Goal: Find specific page/section: Find specific page/section

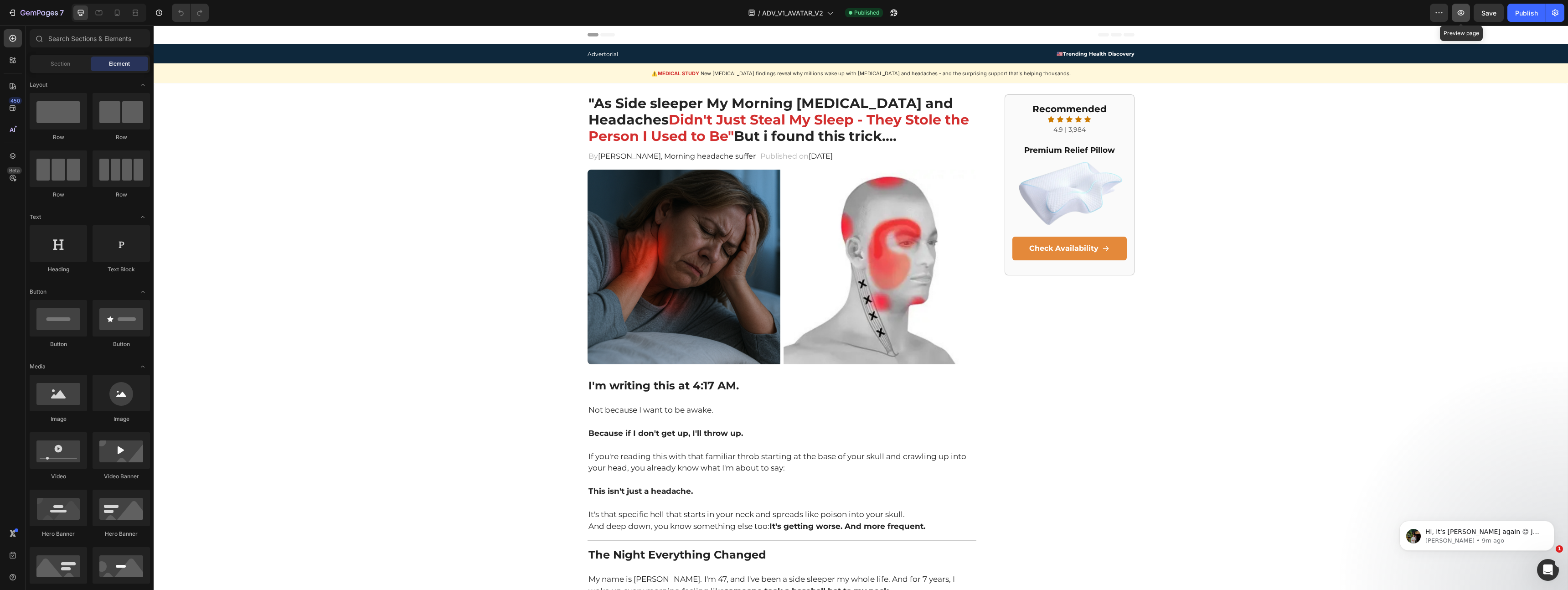
click at [1460, 20] on button "button" at bounding box center [1461, 13] width 18 height 18
click at [1556, 19] on button "button" at bounding box center [1555, 13] width 18 height 18
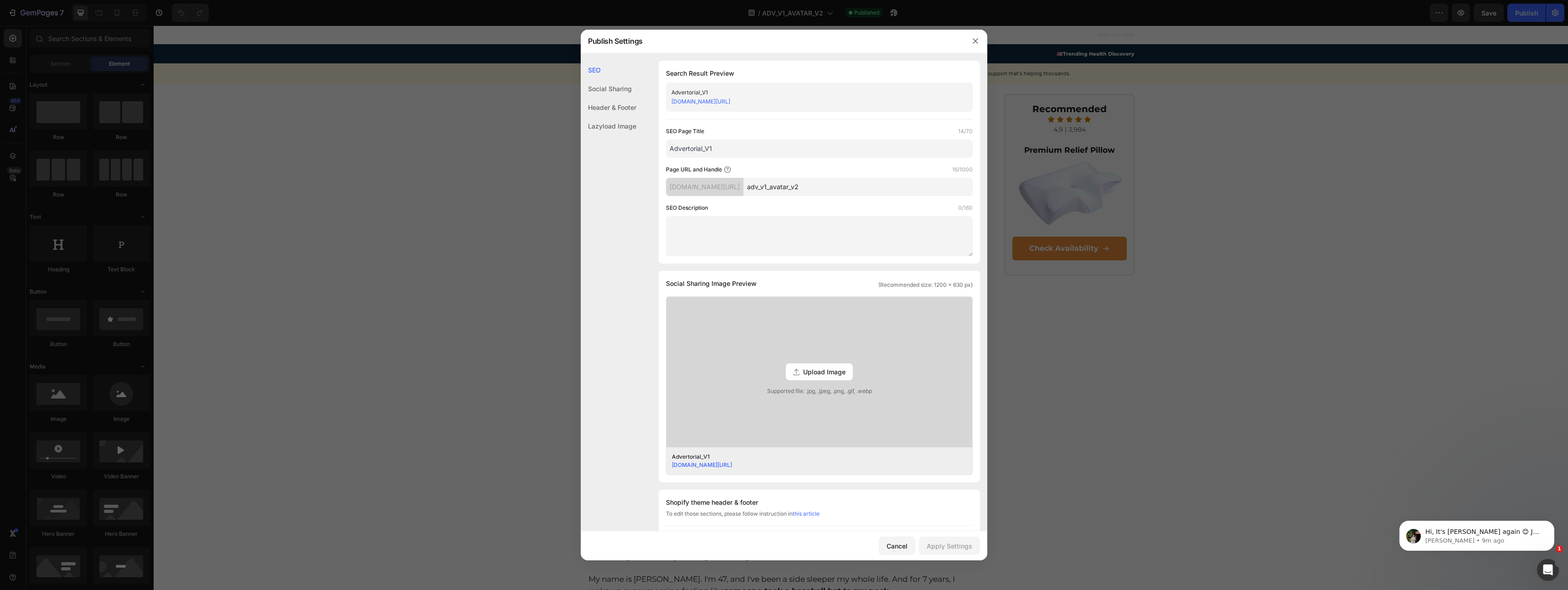
click at [730, 100] on link "[DOMAIN_NAME][URL]" at bounding box center [701, 101] width 59 height 7
drag, startPoint x: 443, startPoint y: 132, endPoint x: 12, endPoint y: 10, distance: 447.9
click at [443, 132] on div at bounding box center [784, 295] width 1568 height 590
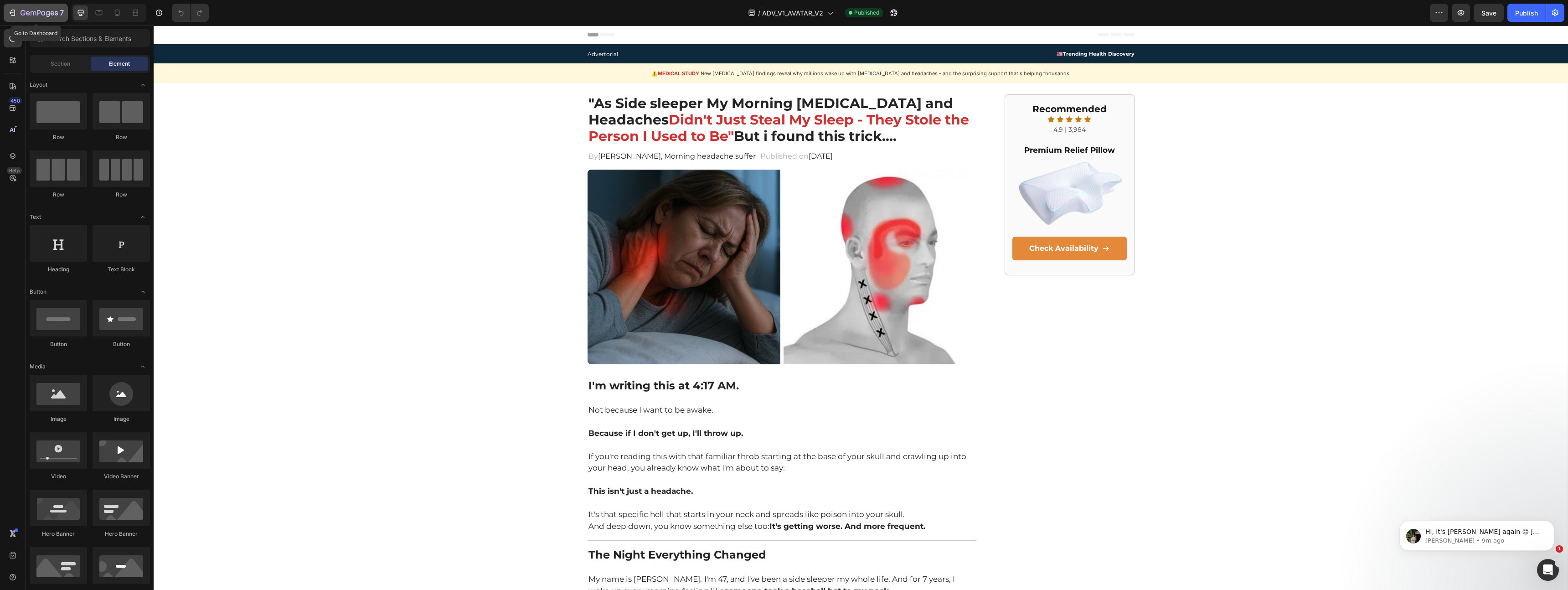
click at [10, 10] on icon "button" at bounding box center [12, 12] width 9 height 9
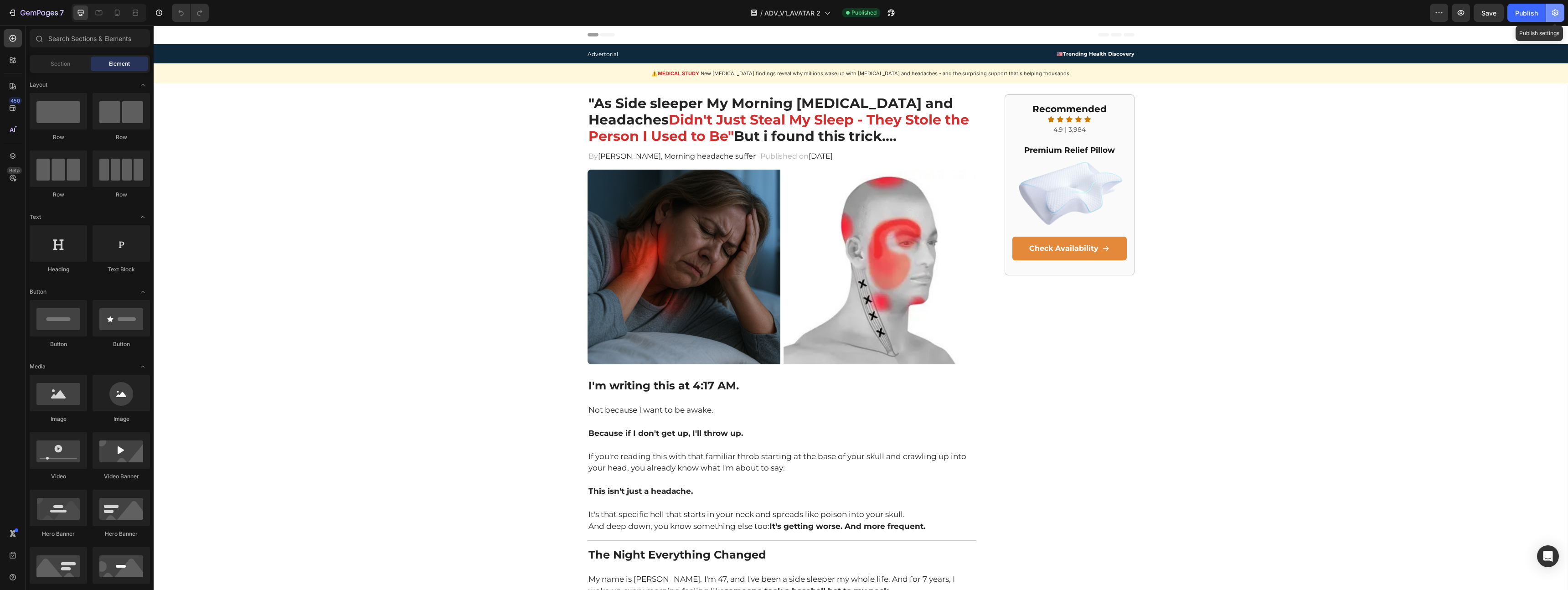
click at [1557, 15] on icon "button" at bounding box center [1555, 13] width 6 height 7
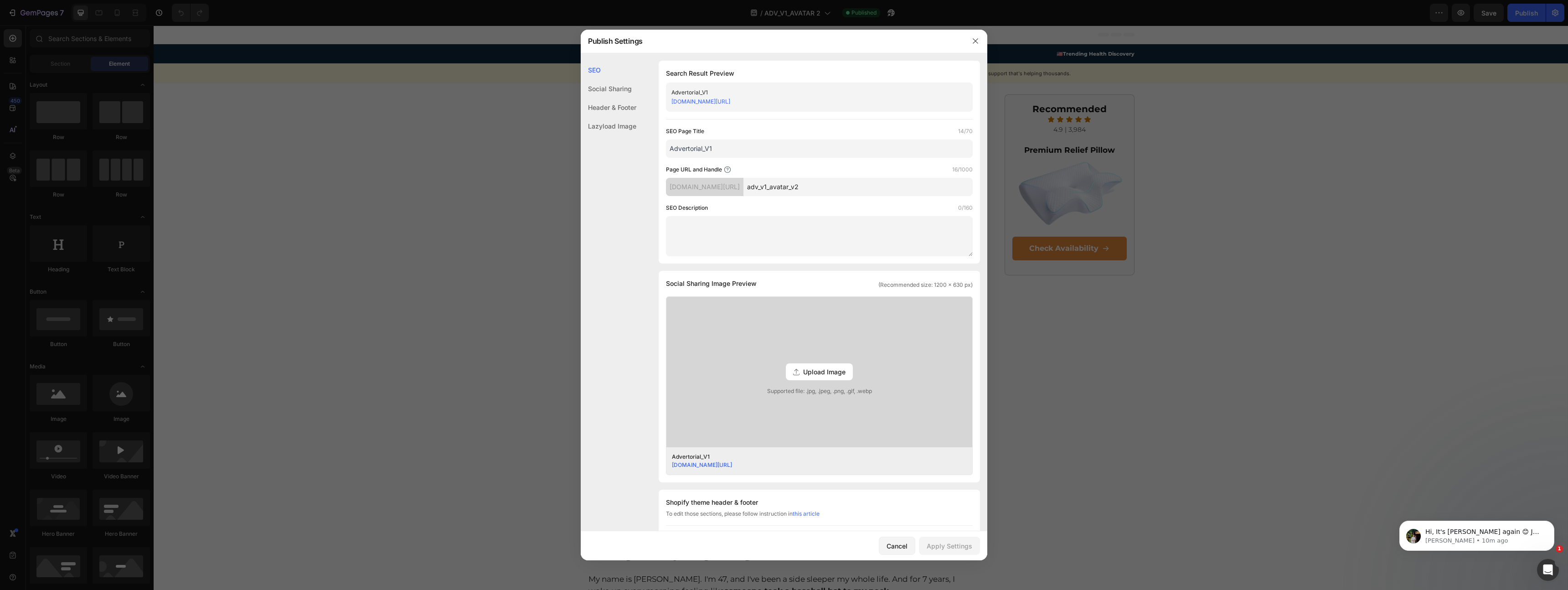
click at [744, 105] on div "[DOMAIN_NAME][URL]" at bounding box center [811, 102] width 281 height 9
click at [730, 100] on link "[DOMAIN_NAME][URL]" at bounding box center [701, 101] width 59 height 7
drag, startPoint x: 979, startPoint y: 35, endPoint x: 824, endPoint y: 10, distance: 157.0
click at [979, 35] on button "button" at bounding box center [976, 41] width 15 height 15
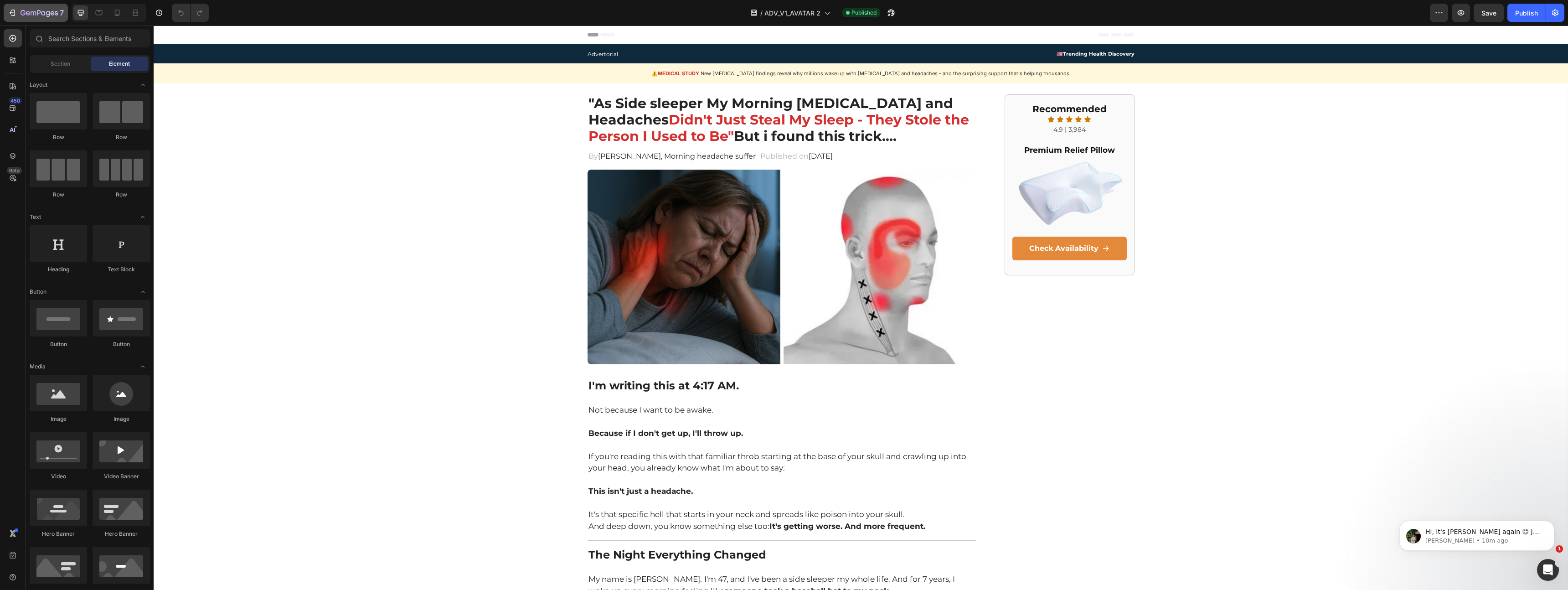
click at [9, 4] on button "7" at bounding box center [36, 13] width 65 height 18
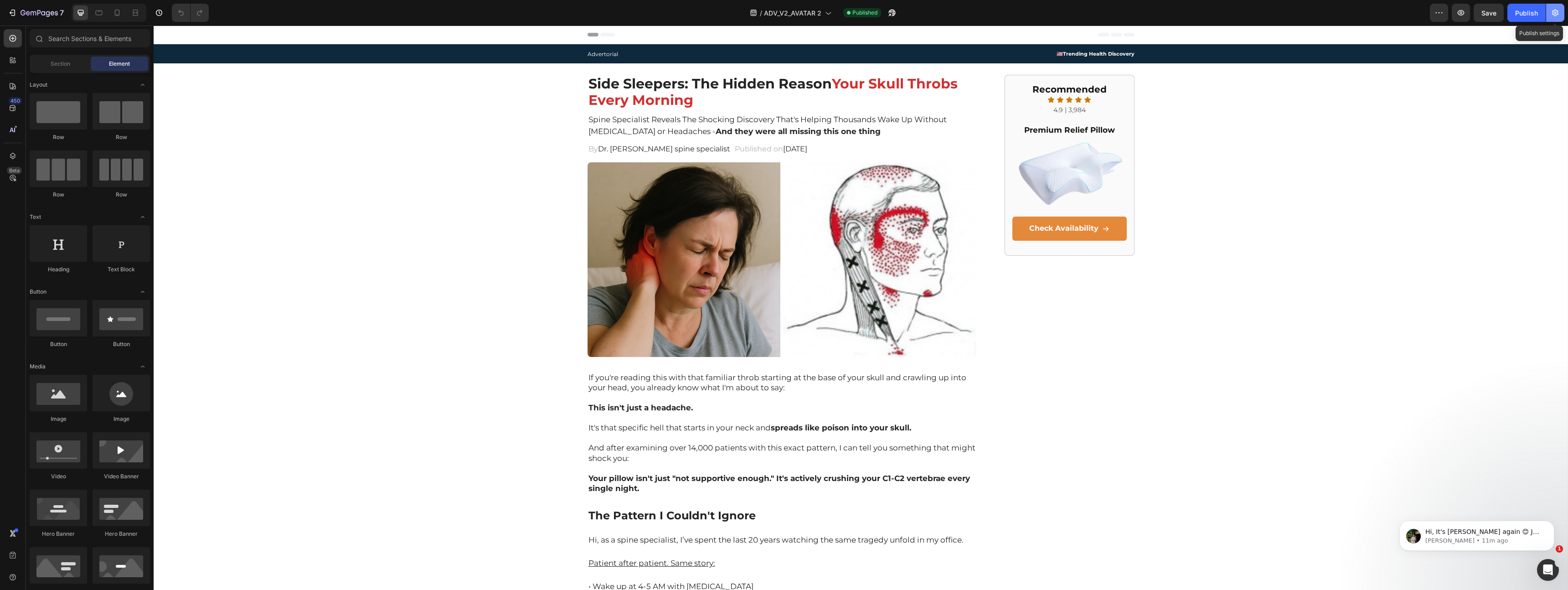
click at [1557, 17] on button "button" at bounding box center [1555, 13] width 18 height 18
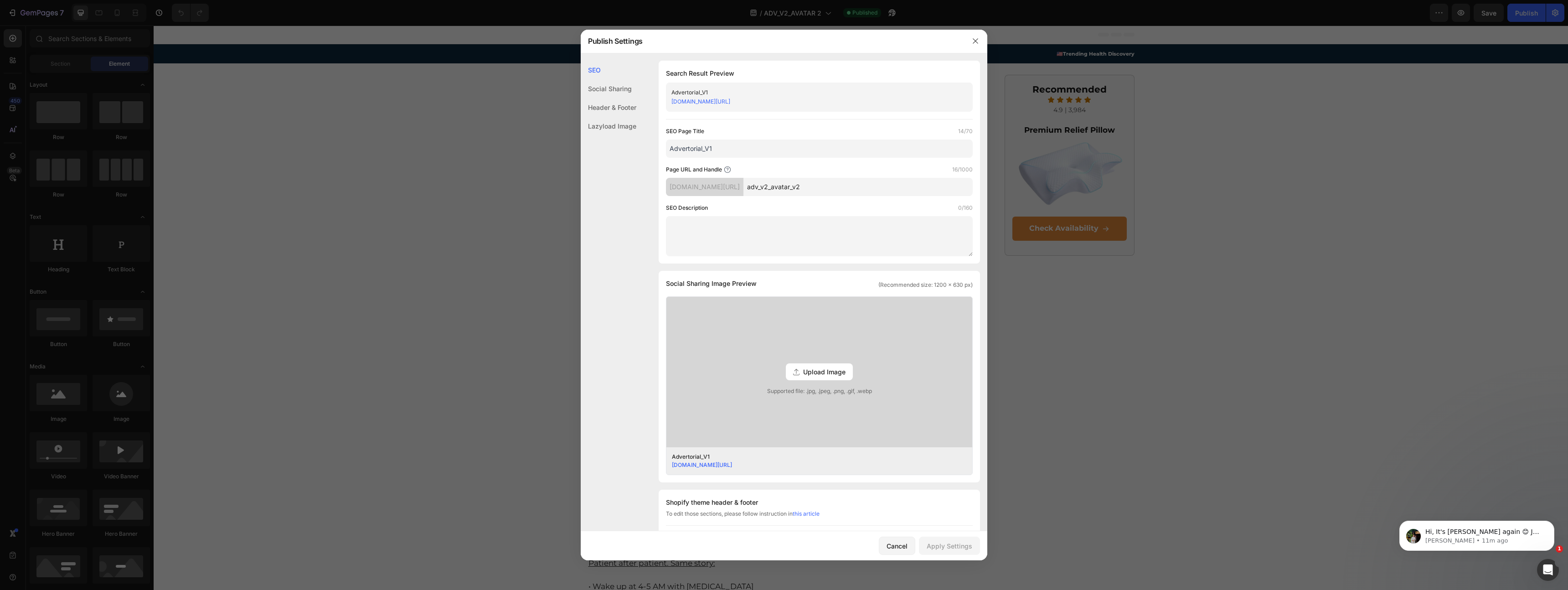
click at [730, 102] on link "28b9b2.myshopify.com/pages/adv_v2_avatar_v2" at bounding box center [701, 101] width 59 height 7
click at [974, 39] on icon "button" at bounding box center [976, 41] width 7 height 7
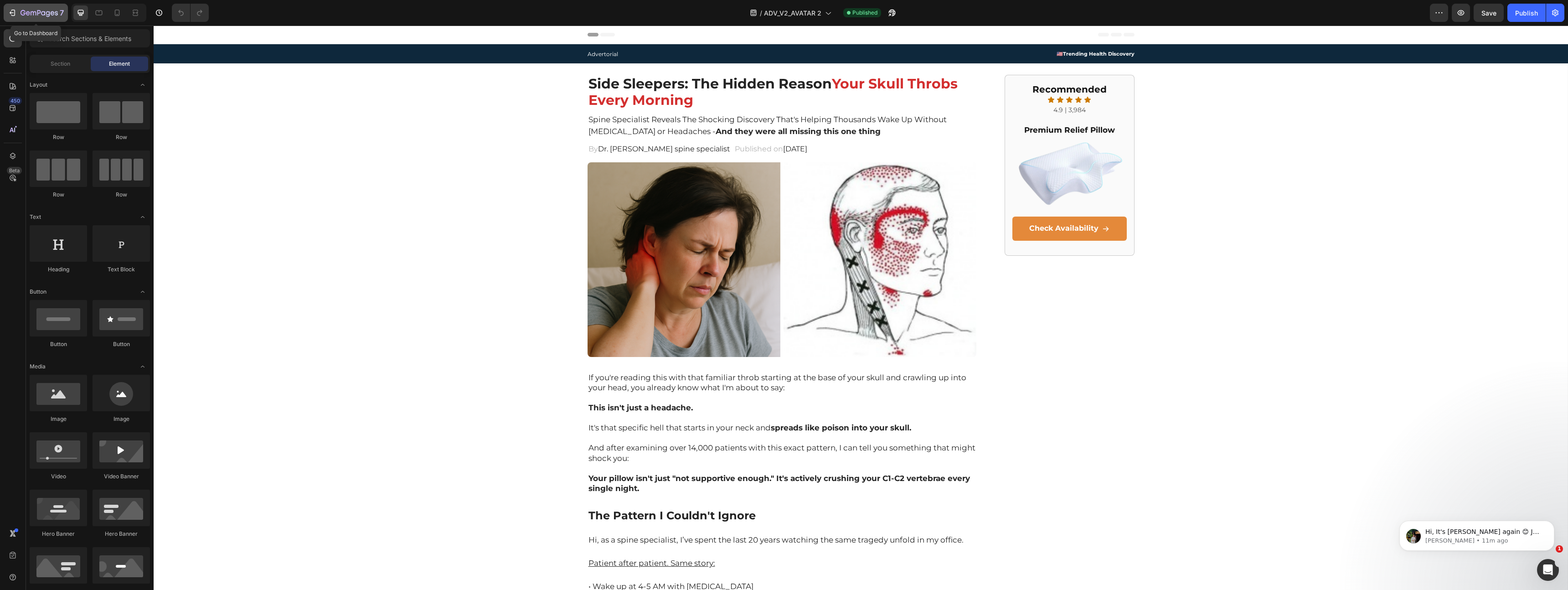
click at [10, 13] on icon "button" at bounding box center [12, 12] width 9 height 9
